Goal: Task Accomplishment & Management: Manage account settings

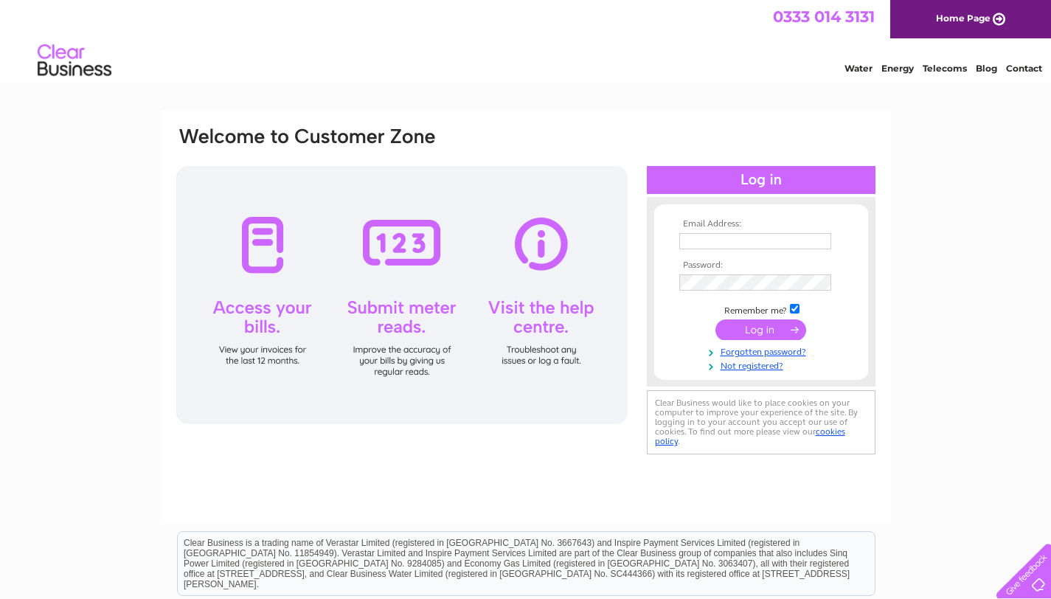
type input "shaunshackleton@hotmail.co.uk"
click at [766, 332] on input "submit" at bounding box center [761, 329] width 91 height 21
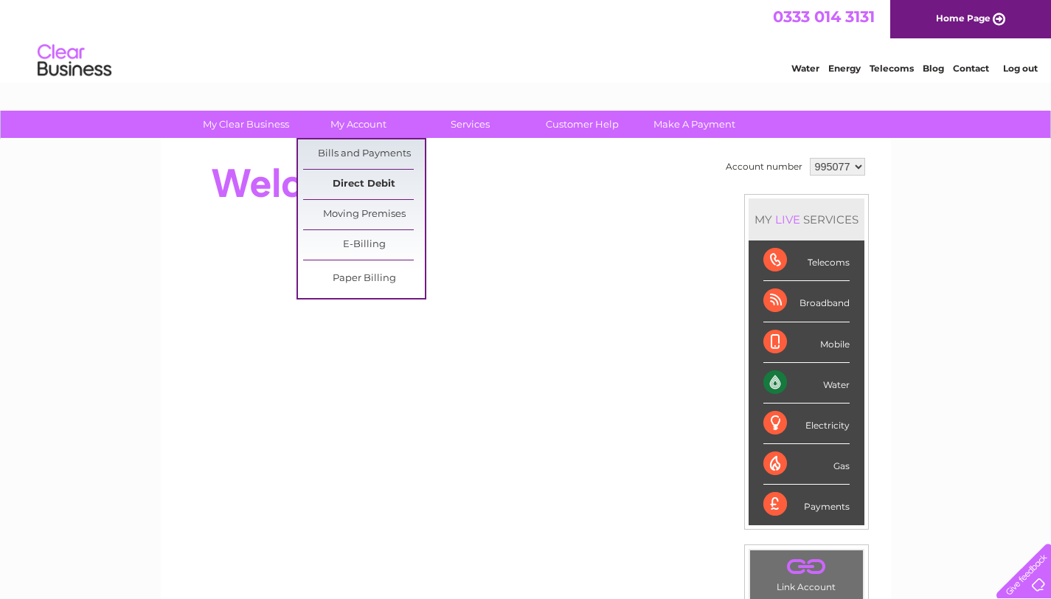
click at [361, 178] on link "Direct Debit" at bounding box center [364, 185] width 122 height 30
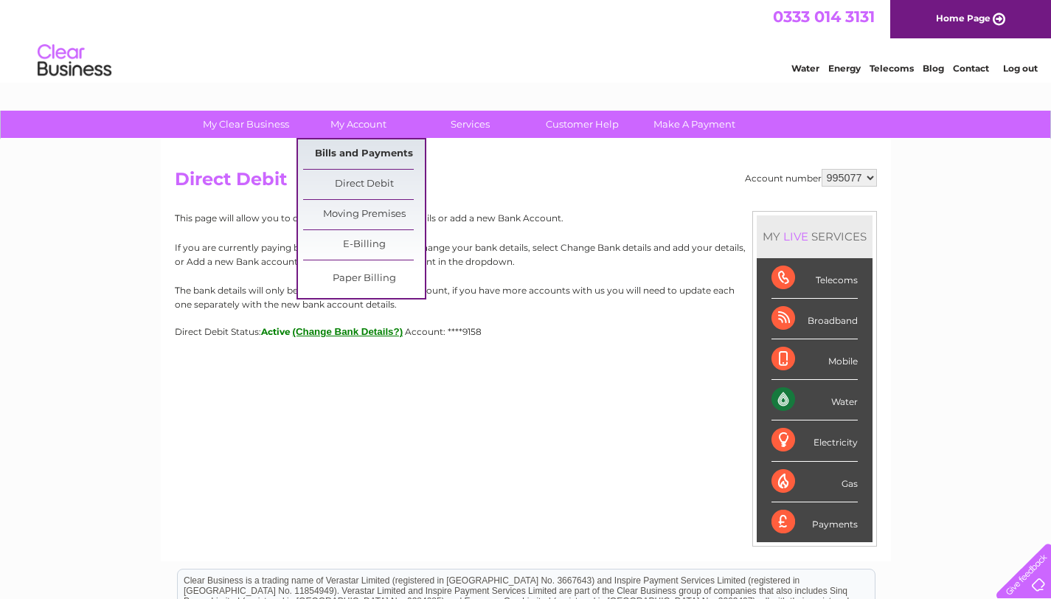
click at [367, 154] on link "Bills and Payments" at bounding box center [364, 154] width 122 height 30
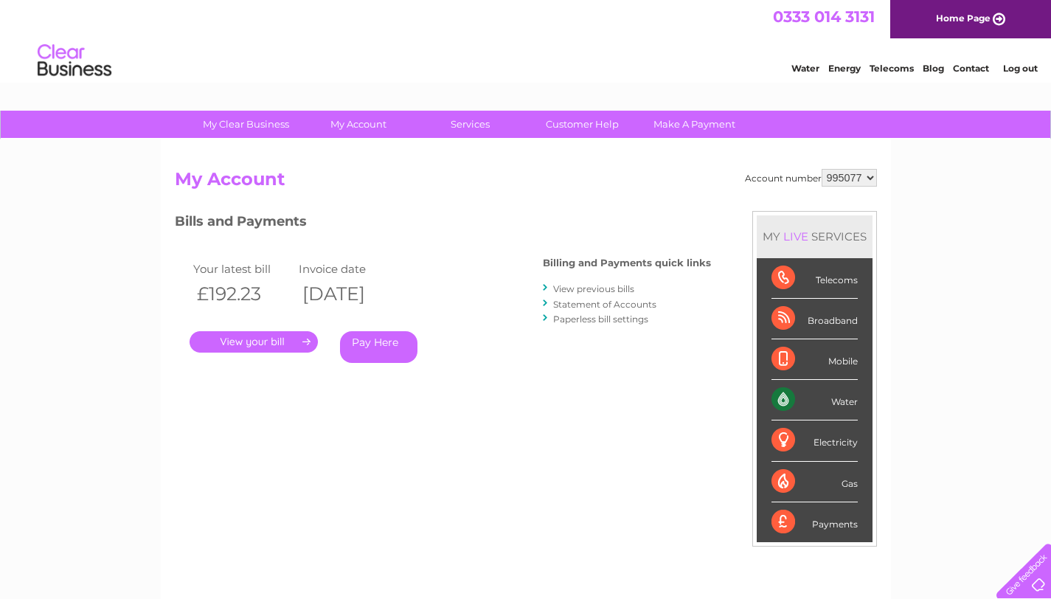
click at [366, 346] on link "Pay Here" at bounding box center [378, 347] width 77 height 32
